Goal: Go to known website: Access a specific website the user already knows

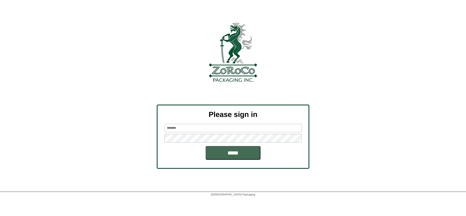
type input "********"
click at [250, 152] on input "*****" at bounding box center [233, 153] width 55 height 14
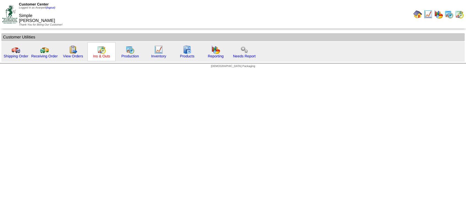
click at [103, 57] on link "Ins & Outs" at bounding box center [101, 56] width 17 height 4
